Goal: Information Seeking & Learning: Learn about a topic

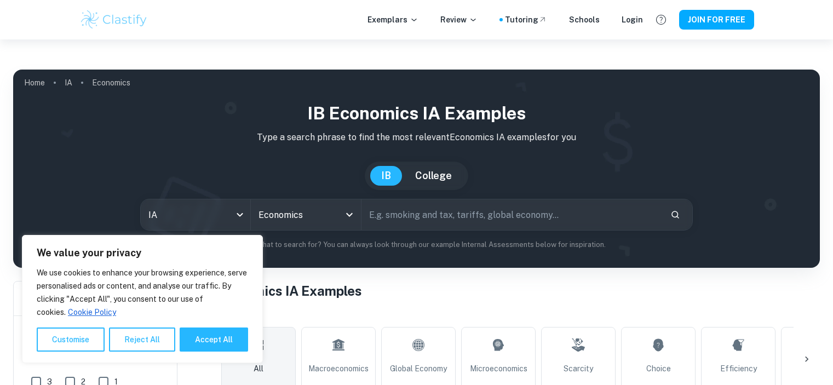
scroll to position [329, 0]
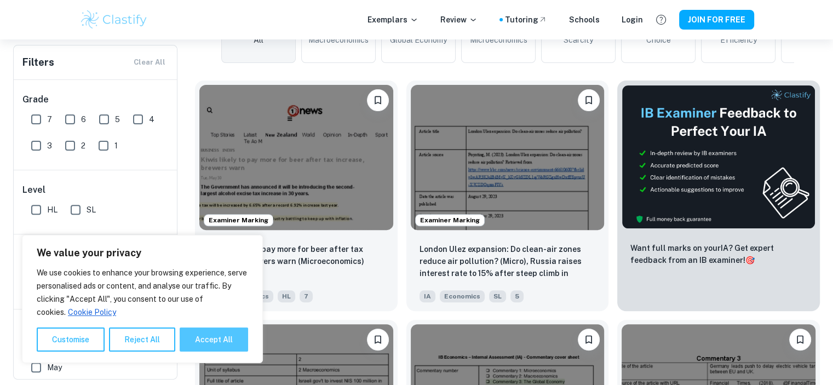
click at [215, 338] on button "Accept All" at bounding box center [214, 339] width 68 height 24
checkbox input "true"
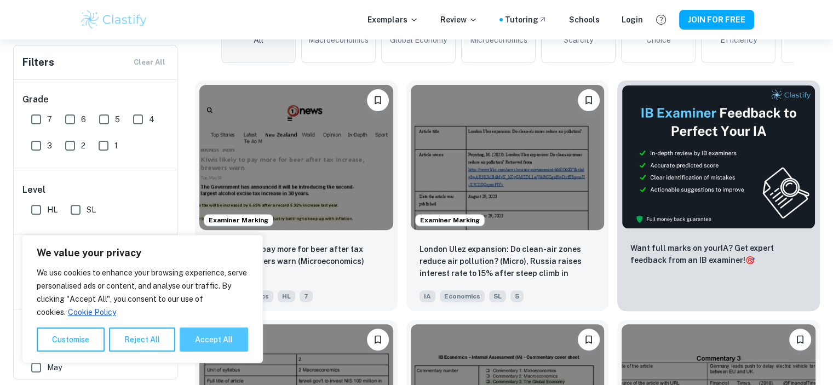
checkbox input "true"
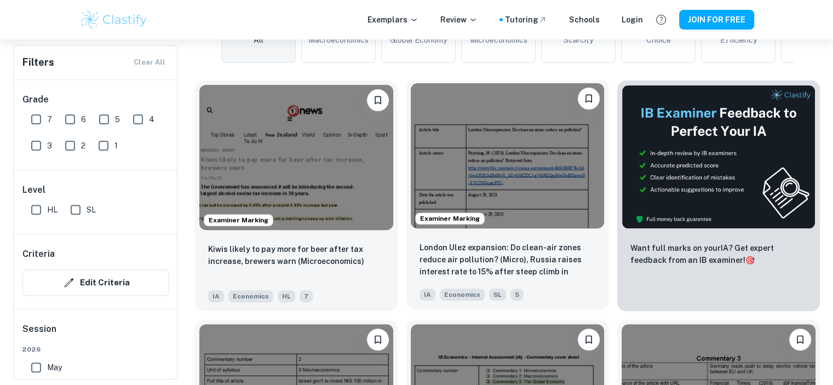
click at [498, 139] on img at bounding box center [508, 155] width 194 height 145
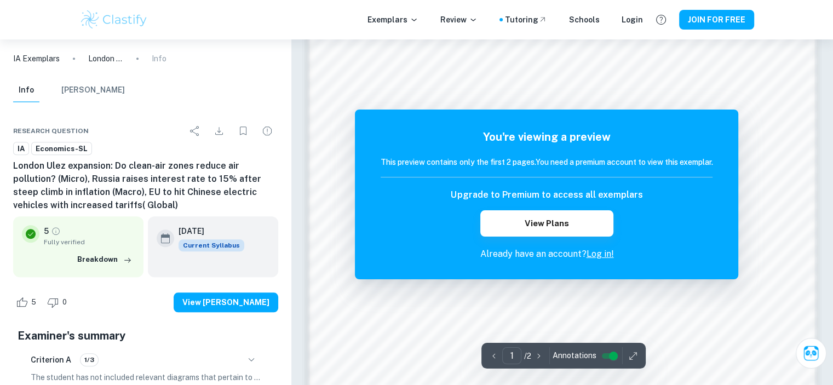
scroll to position [1051, 0]
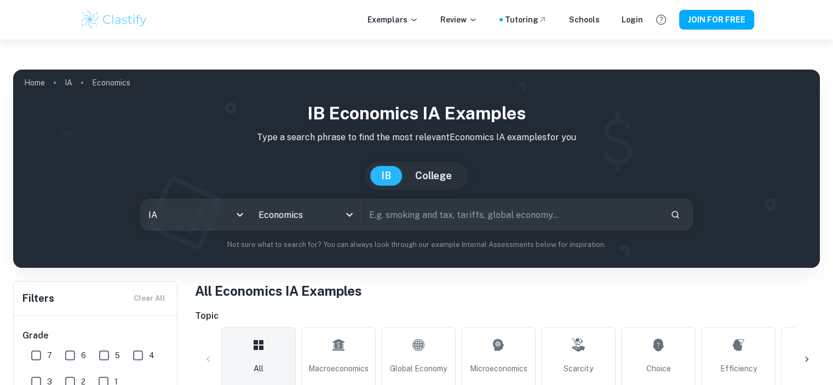
click at [397, 199] on input "text" at bounding box center [511, 214] width 300 height 31
